Goal: Check status: Check status

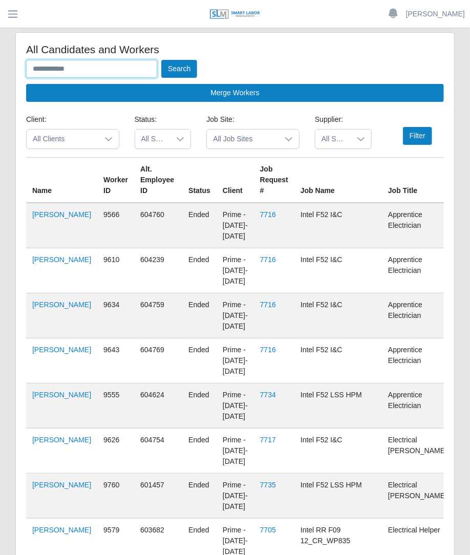
click at [145, 72] on input "text" at bounding box center [91, 69] width 131 height 18
click at [133, 69] on input "text" at bounding box center [91, 69] width 131 height 18
click at [132, 69] on input "text" at bounding box center [91, 69] width 131 height 18
type input "**********"
click at [161, 60] on button "Search" at bounding box center [179, 69] width 36 height 18
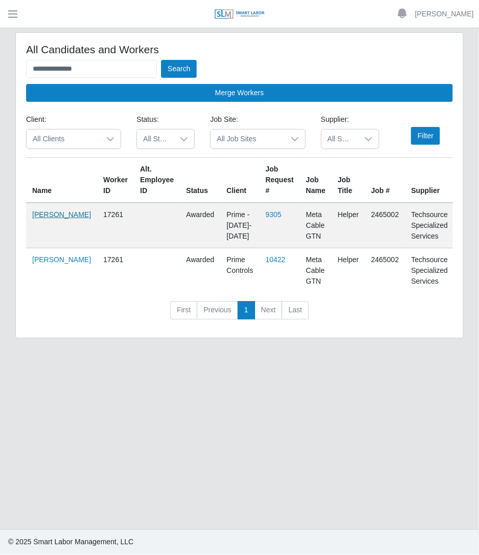
click at [35, 211] on link "Alberto Martell" at bounding box center [61, 214] width 59 height 8
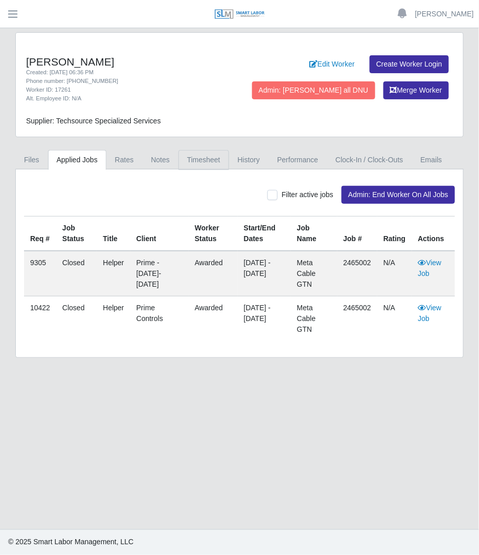
click at [208, 161] on link "Timesheet" at bounding box center [204, 160] width 51 height 20
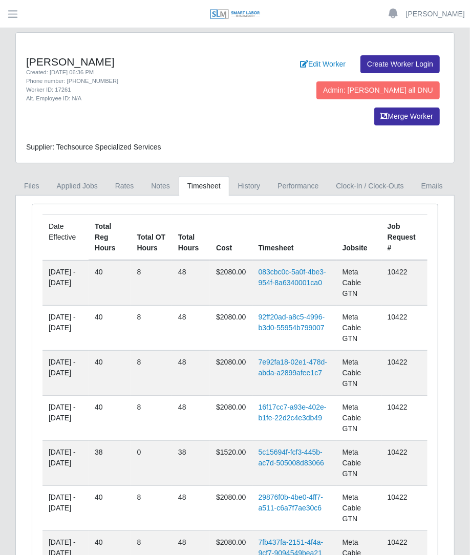
click at [279, 260] on td "083cbc0c-5a0f-4be3-954f-8a6340001ca0" at bounding box center [294, 283] width 84 height 46
click at [279, 268] on link "083cbc0c-5a0f-4be3-954f-8a6340001ca0" at bounding box center [292, 277] width 68 height 19
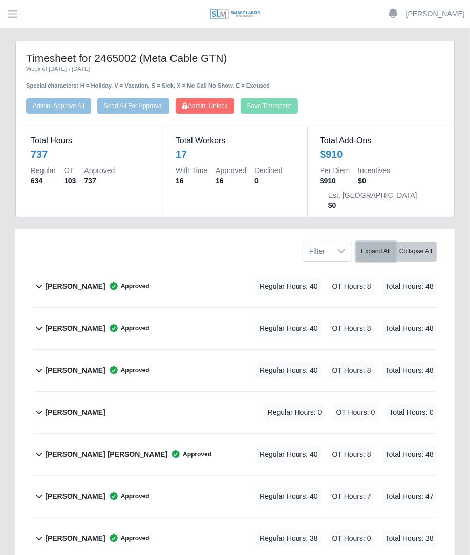
click at [365, 242] on button "Expand All" at bounding box center [375, 252] width 39 height 20
